Goal: Entertainment & Leisure: Consume media (video, audio)

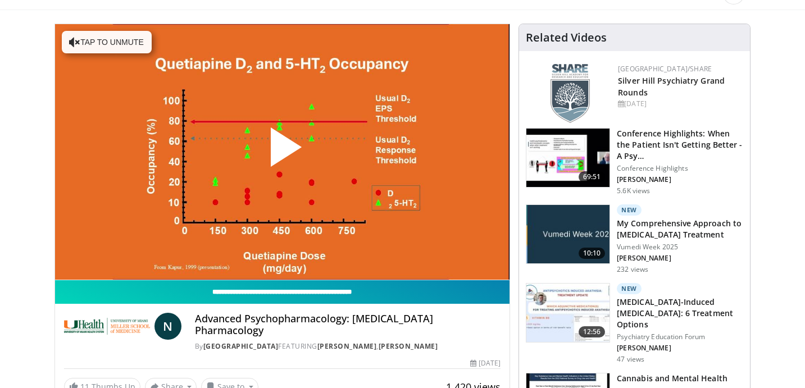
scroll to position [65, 0]
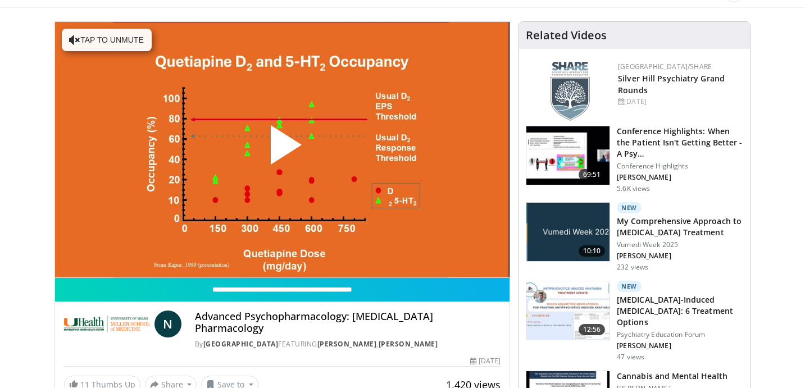
click at [282, 149] on span "Video Player" at bounding box center [282, 149] width 0 height 0
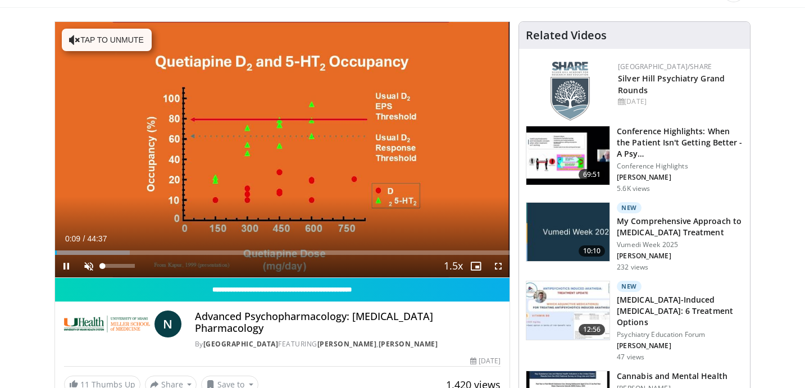
click at [85, 265] on span "Video Player" at bounding box center [89, 266] width 22 height 22
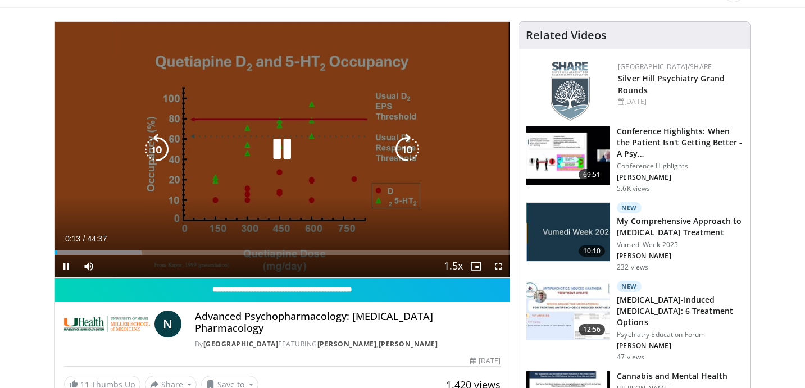
click at [283, 138] on icon "Video Player" at bounding box center [281, 149] width 31 height 31
